Goal: Check status

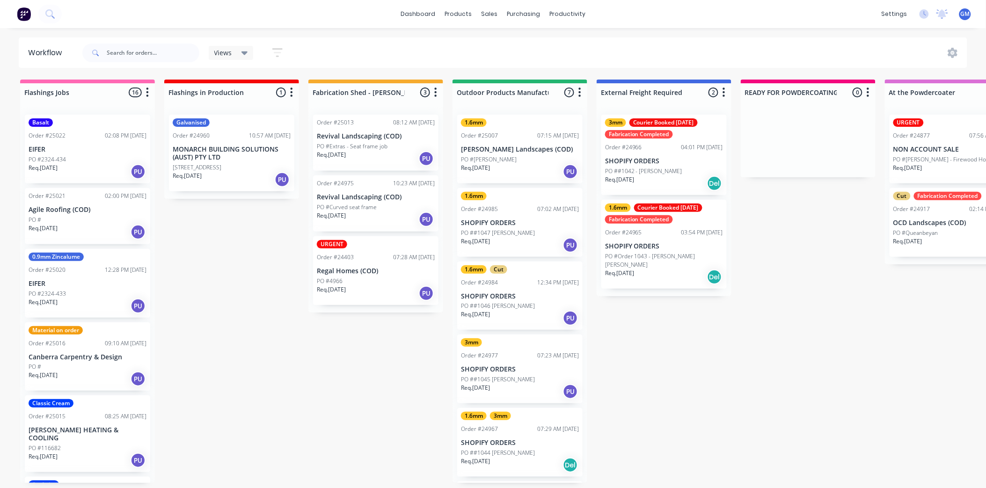
scroll to position [104, 0]
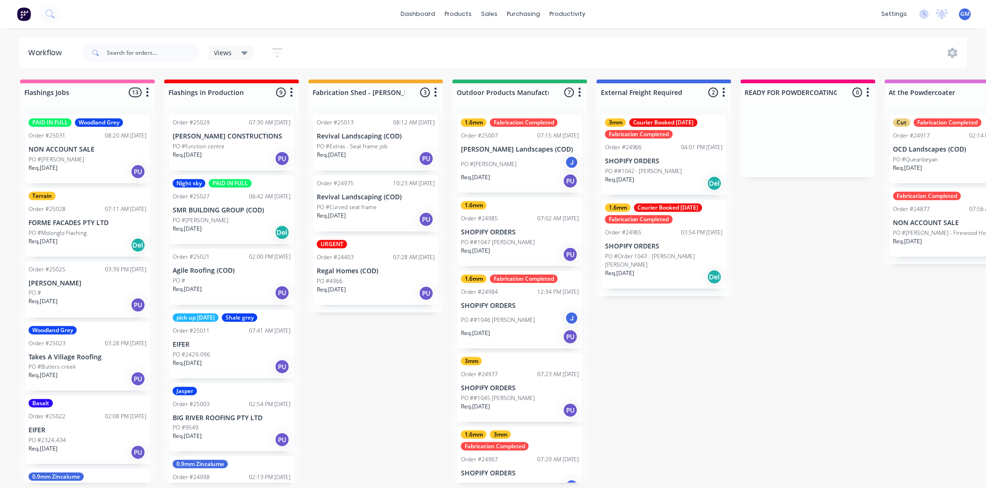
click at [525, 164] on div "PO #[PERSON_NAME] J" at bounding box center [520, 164] width 118 height 18
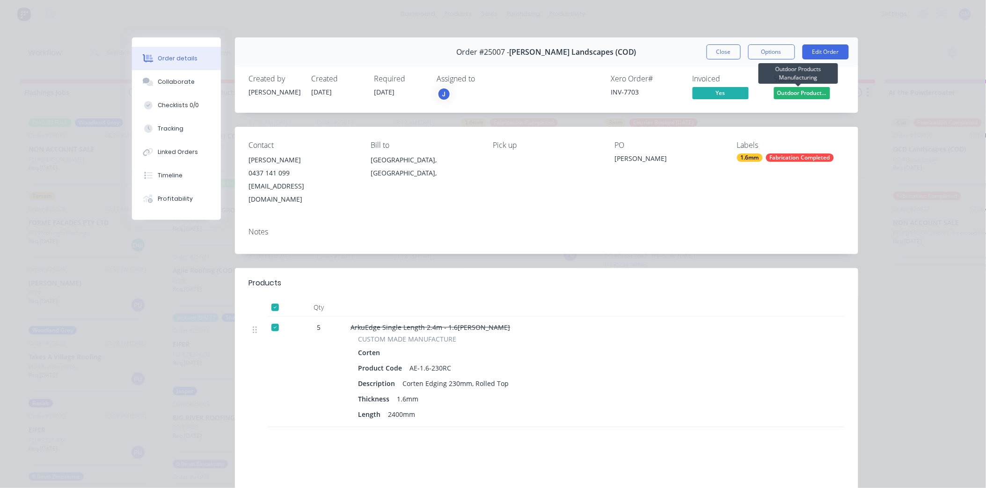
click at [795, 94] on span "Outdoor Product..." at bounding box center [802, 93] width 56 height 12
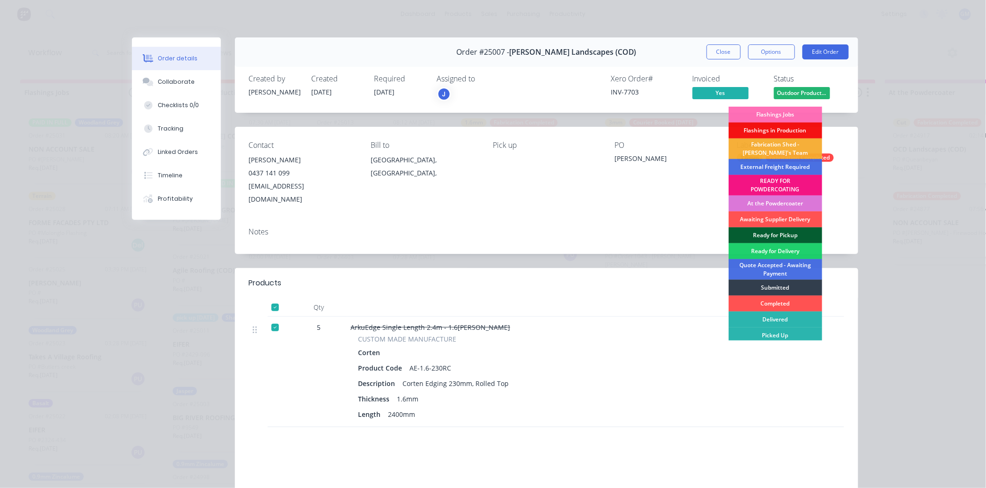
click at [779, 232] on div "Ready for Pickup" at bounding box center [776, 236] width 94 height 16
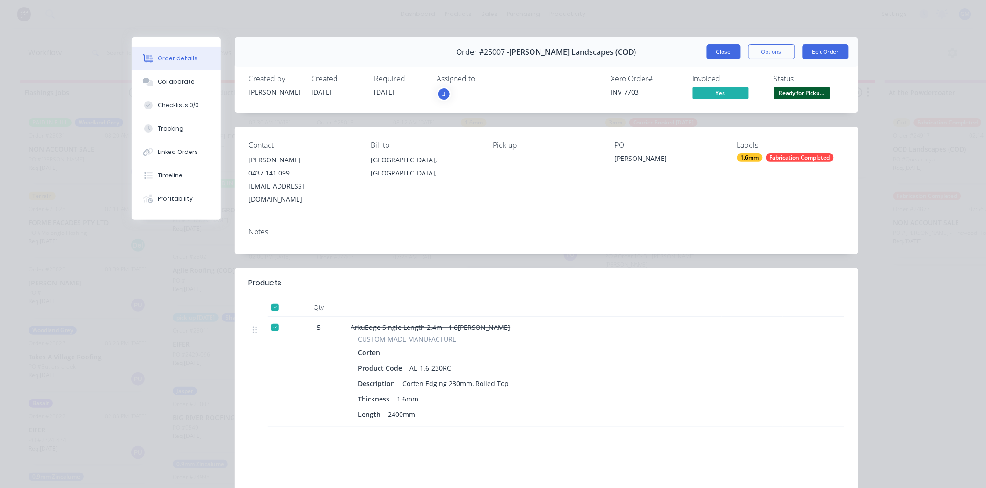
click at [728, 56] on button "Close" at bounding box center [724, 51] width 34 height 15
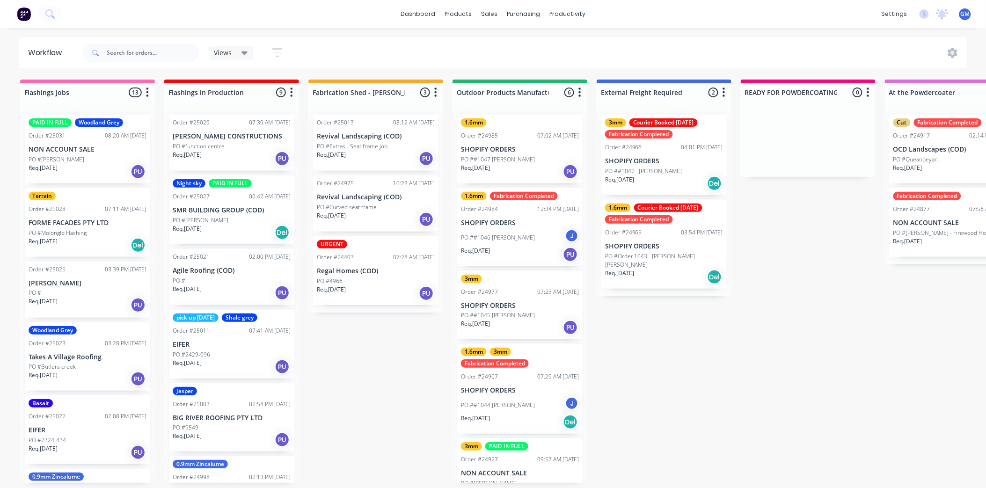
click at [505, 230] on div "PO ##1046 [PERSON_NAME]" at bounding box center [520, 238] width 118 height 18
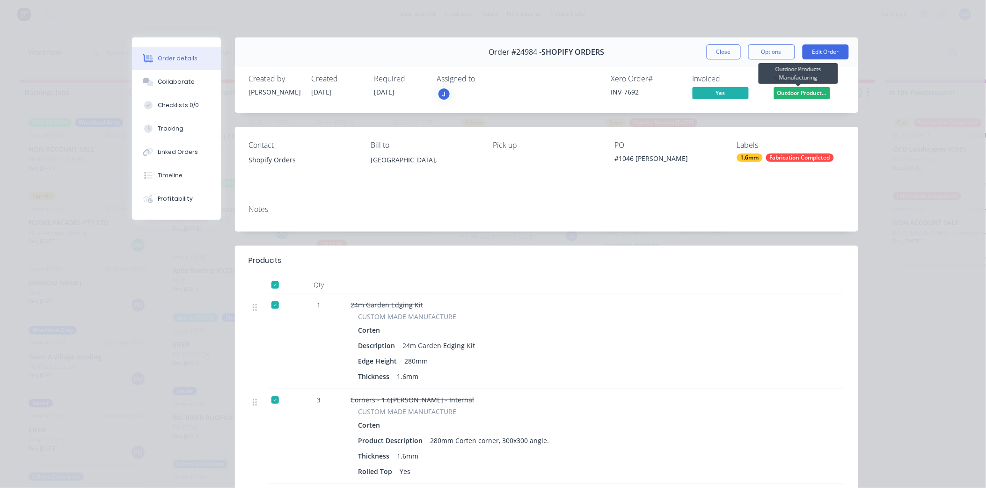
click at [794, 91] on span "Outdoor Product..." at bounding box center [802, 93] width 56 height 12
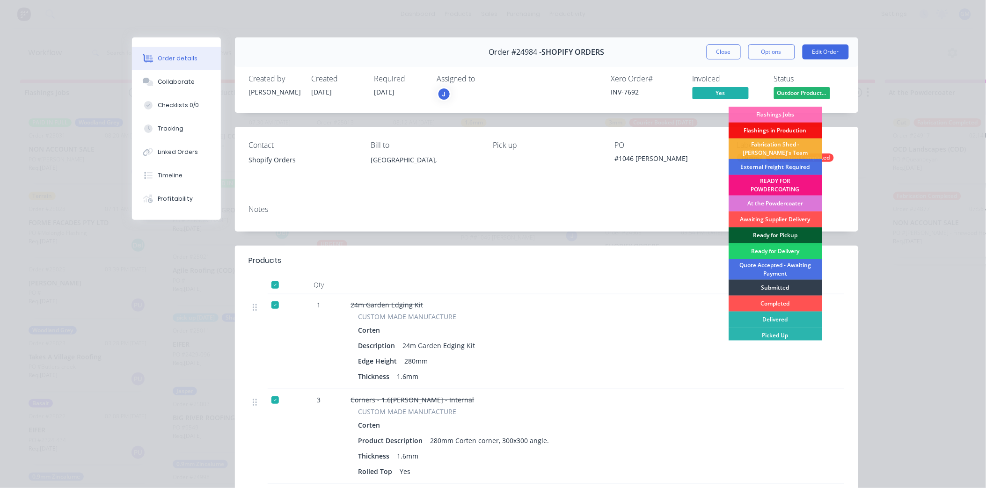
click at [779, 231] on div "Ready for Pickup" at bounding box center [776, 236] width 94 height 16
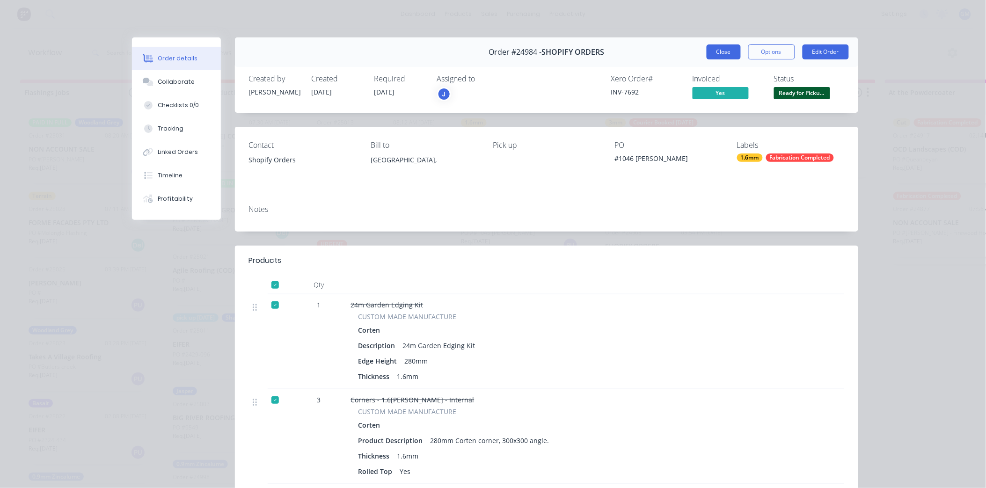
click at [724, 59] on button "Close" at bounding box center [724, 51] width 34 height 15
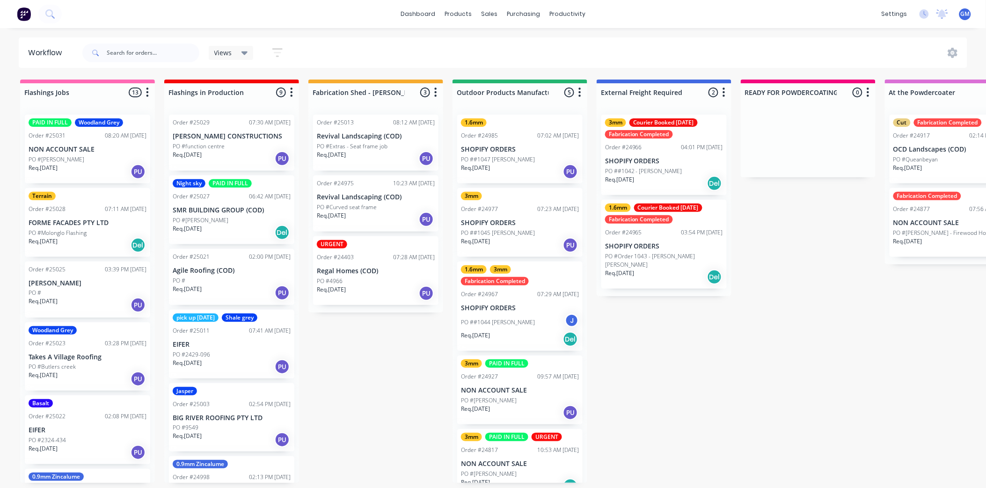
click at [527, 316] on div "PO ##1044 [PERSON_NAME]" at bounding box center [520, 323] width 118 height 18
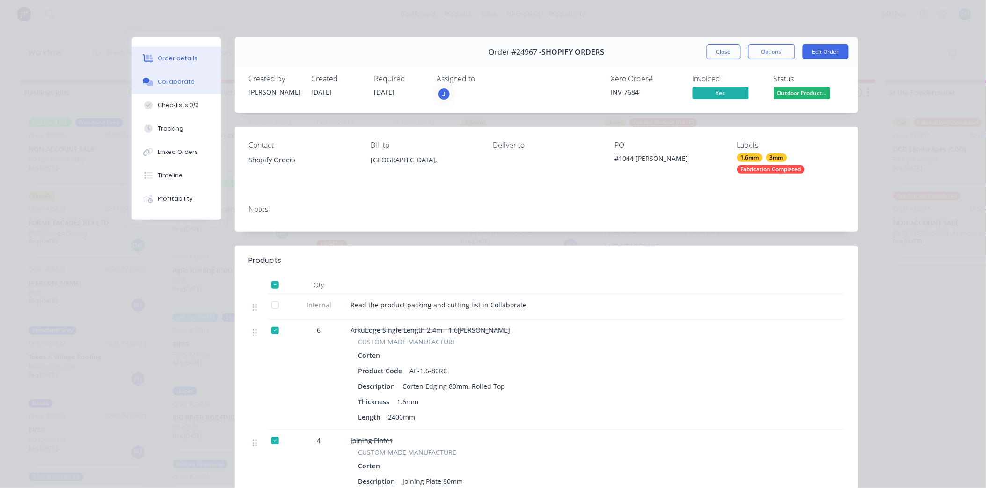
click at [180, 78] on div "Collaborate" at bounding box center [176, 82] width 37 height 8
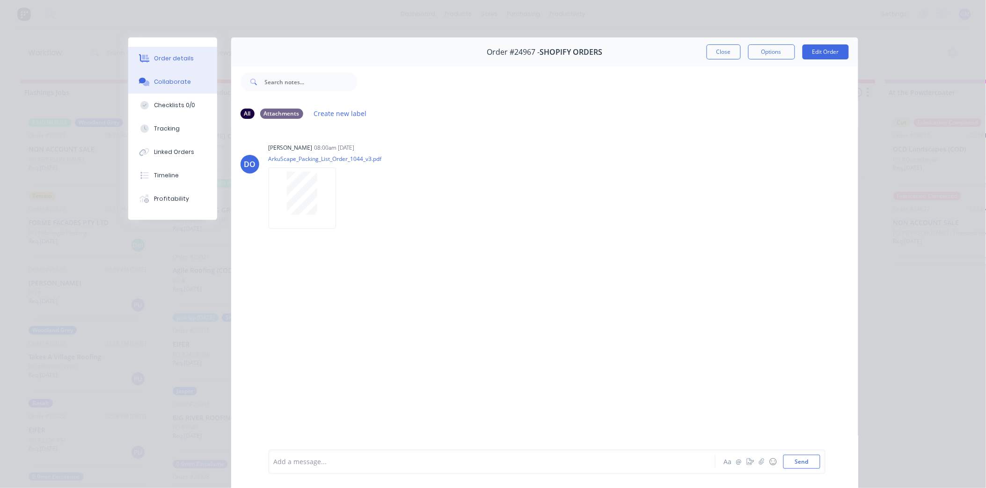
click at [197, 58] on button "Order details" at bounding box center [172, 58] width 89 height 23
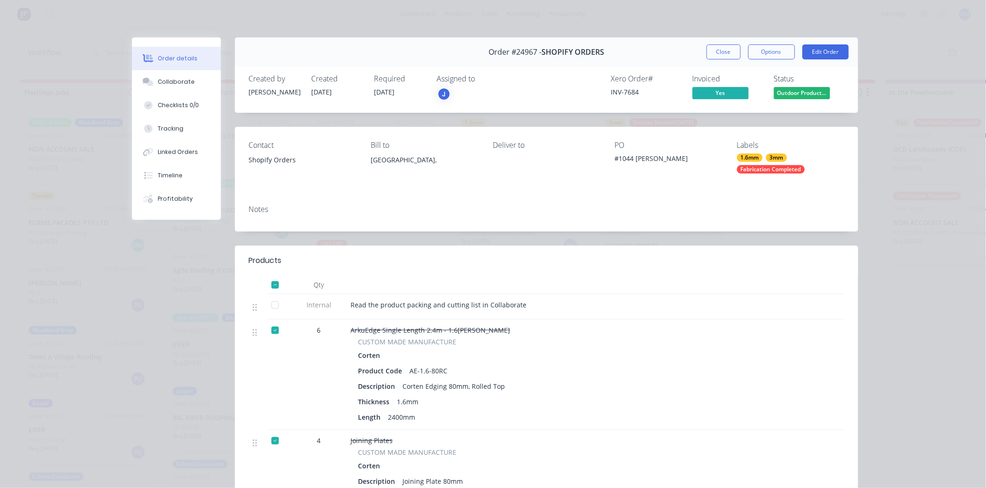
drag, startPoint x: 538, startPoint y: 147, endPoint x: 534, endPoint y: 149, distance: 5.0
click at [534, 149] on div "Deliver to" at bounding box center [546, 145] width 107 height 9
click at [536, 147] on div "Deliver to" at bounding box center [546, 145] width 107 height 9
click at [809, 94] on span "Outdoor Product..." at bounding box center [802, 93] width 56 height 12
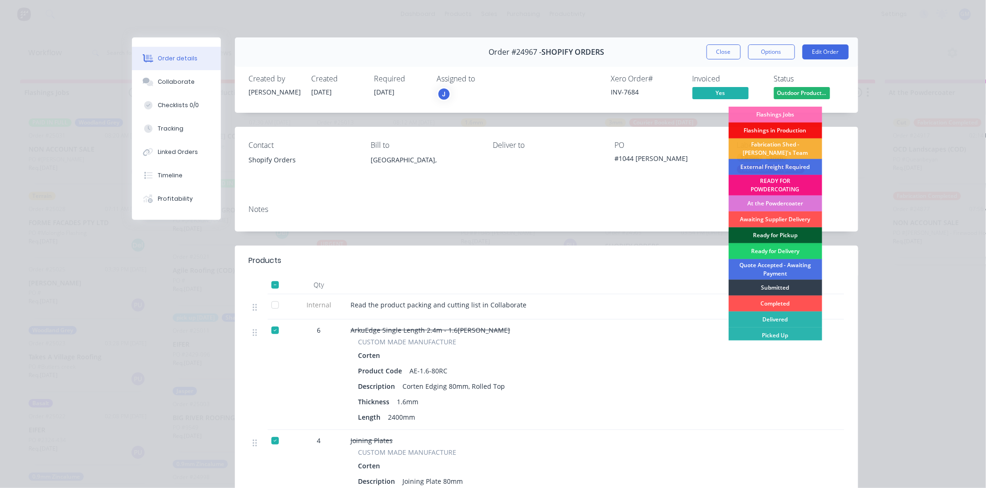
click at [782, 235] on div "Ready for Pickup" at bounding box center [776, 236] width 94 height 16
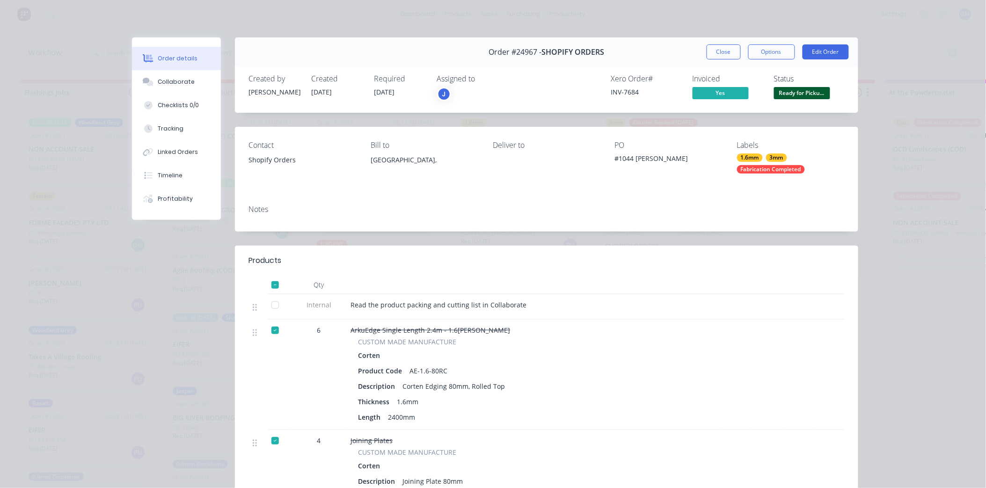
drag, startPoint x: 720, startPoint y: 53, endPoint x: 732, endPoint y: 124, distance: 71.3
click at [721, 53] on button "Close" at bounding box center [724, 51] width 34 height 15
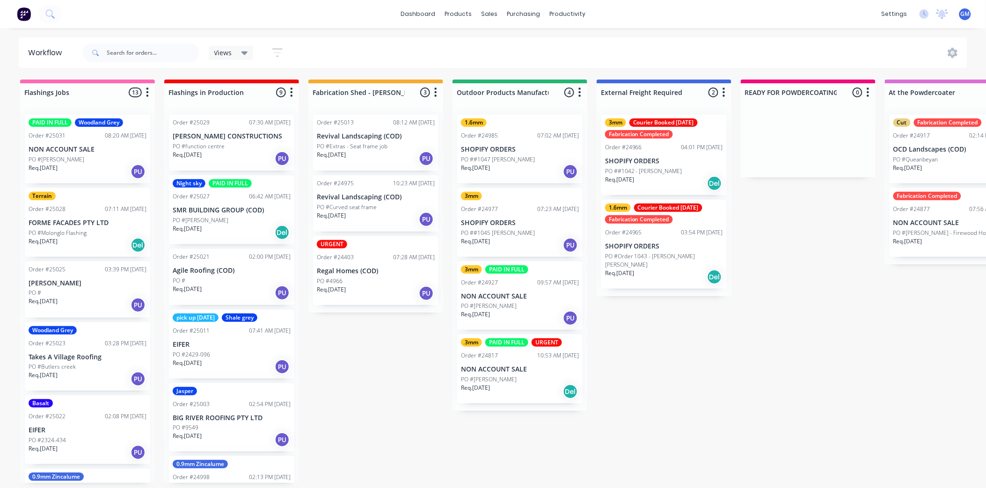
click at [504, 140] on div "1.6mm Order #24985 07:02 AM [DATE] SHOPIFY ORDERS PO ##1047 [PERSON_NAME]. [DAT…" at bounding box center [519, 149] width 125 height 69
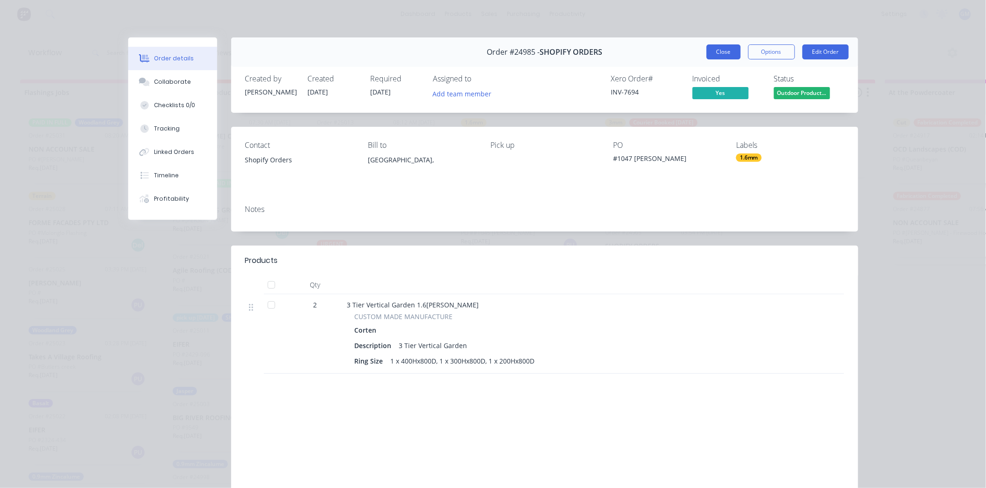
click at [727, 53] on button "Close" at bounding box center [724, 51] width 34 height 15
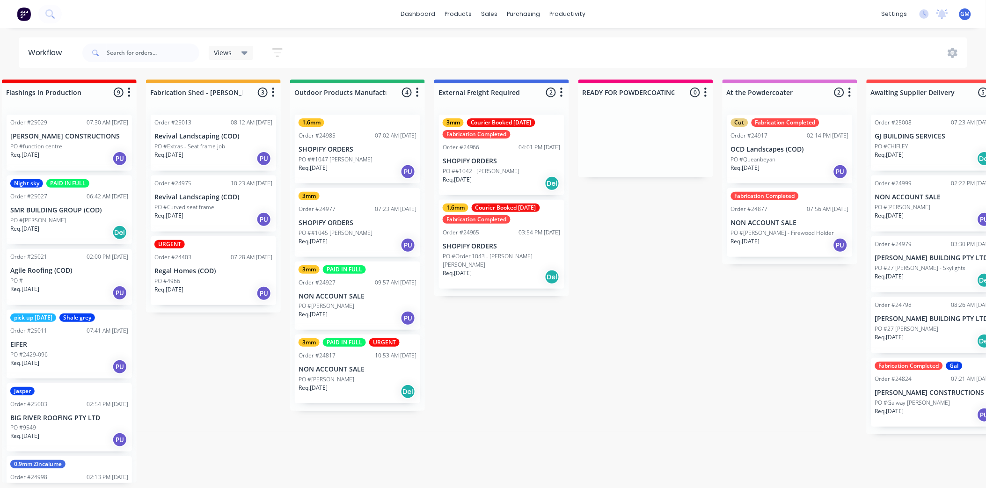
scroll to position [0, 135]
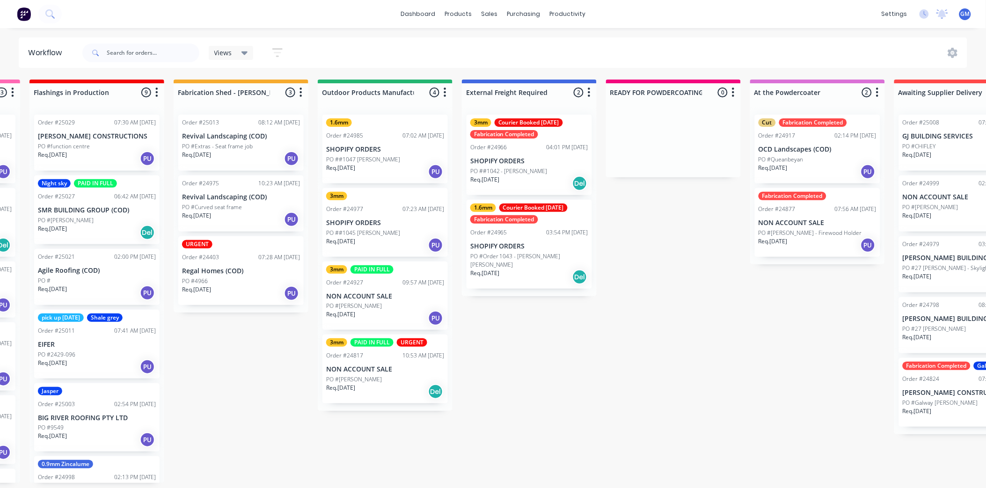
click at [366, 151] on p "SHOPIFY ORDERS" at bounding box center [385, 150] width 118 height 8
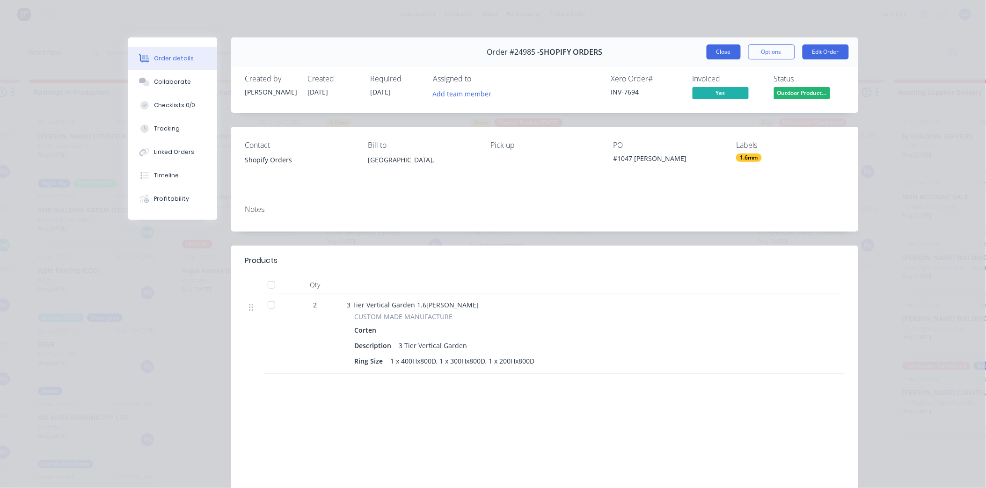
click at [724, 50] on button "Close" at bounding box center [724, 51] width 34 height 15
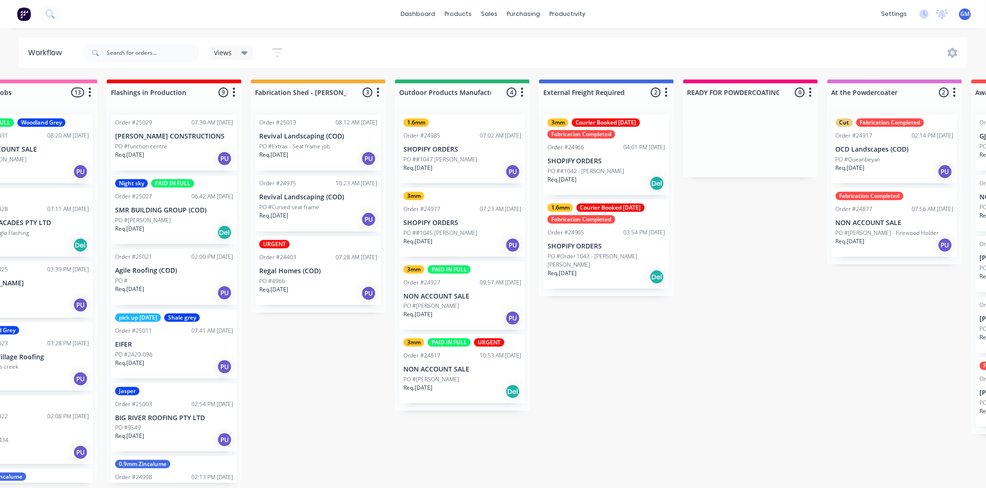
scroll to position [0, 0]
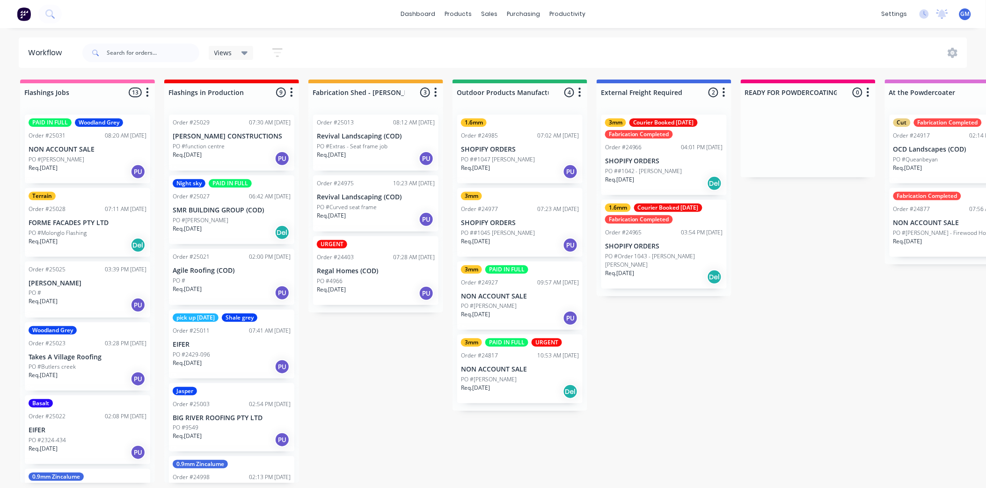
click at [377, 272] on p "Regal Homes (COD)" at bounding box center [376, 271] width 118 height 8
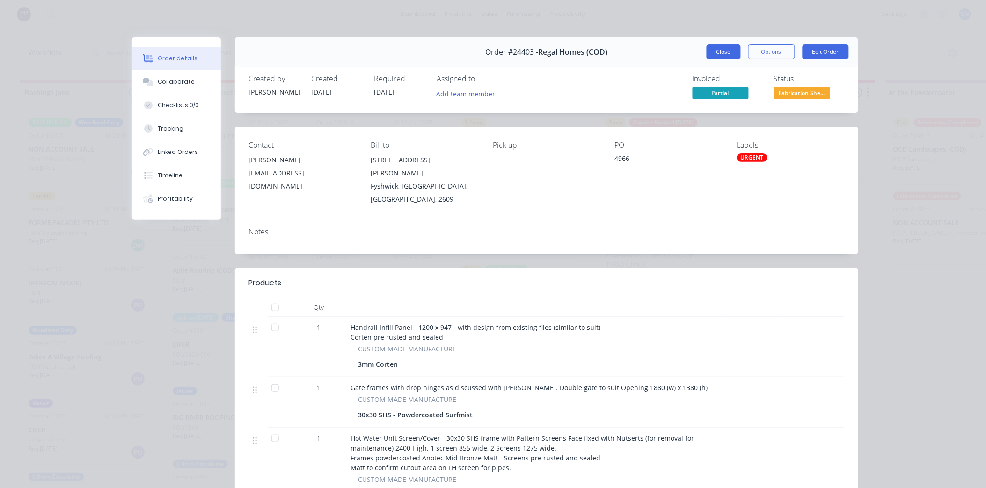
click at [716, 50] on button "Close" at bounding box center [724, 51] width 34 height 15
